Goal: Task Accomplishment & Management: Use online tool/utility

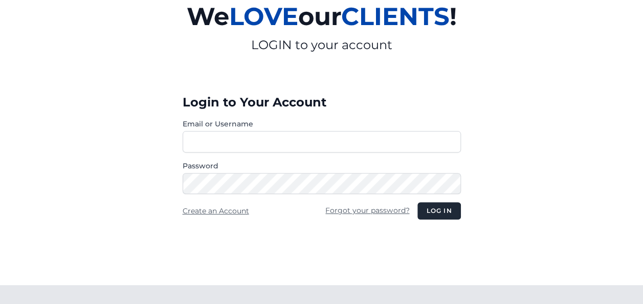
scroll to position [153, 0]
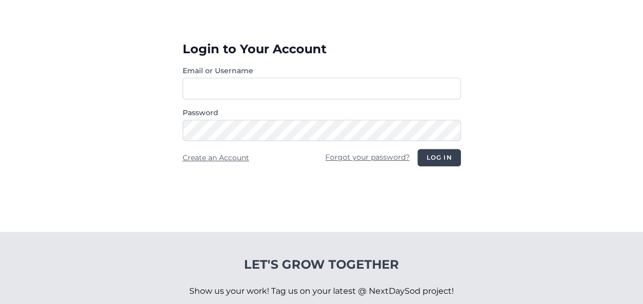
type input "**********"
click at [458, 160] on button "Log in" at bounding box center [438, 157] width 43 height 17
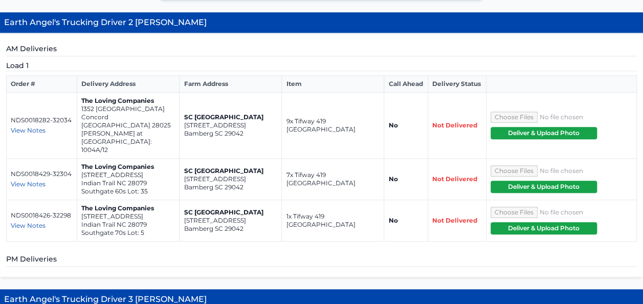
scroll to position [327, 0]
